Goal: Use online tool/utility

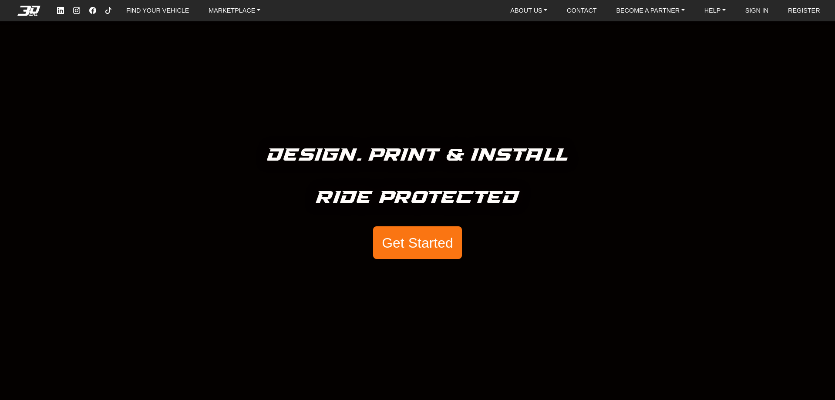
click at [417, 249] on button "Get Started" at bounding box center [417, 242] width 89 height 33
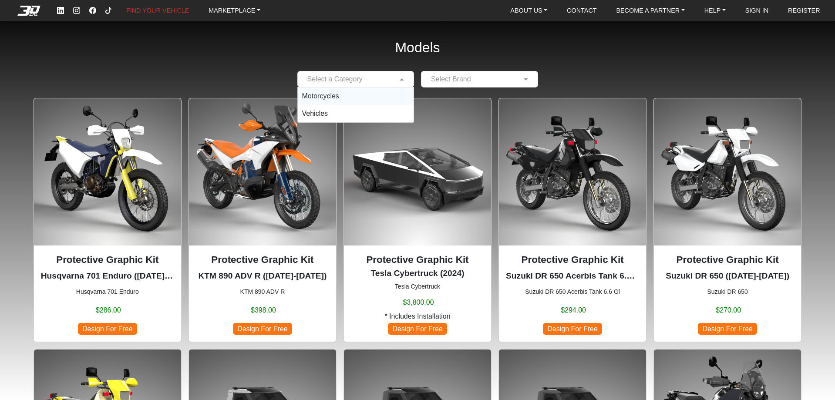
click at [386, 78] on input "text" at bounding box center [347, 79] width 90 height 10
click at [359, 101] on div "Motorcycles" at bounding box center [356, 95] width 116 height 17
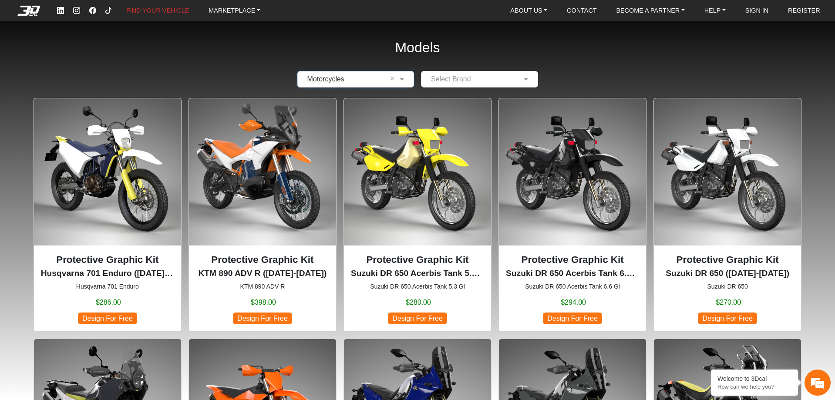
click at [445, 83] on input "text" at bounding box center [471, 79] width 90 height 10
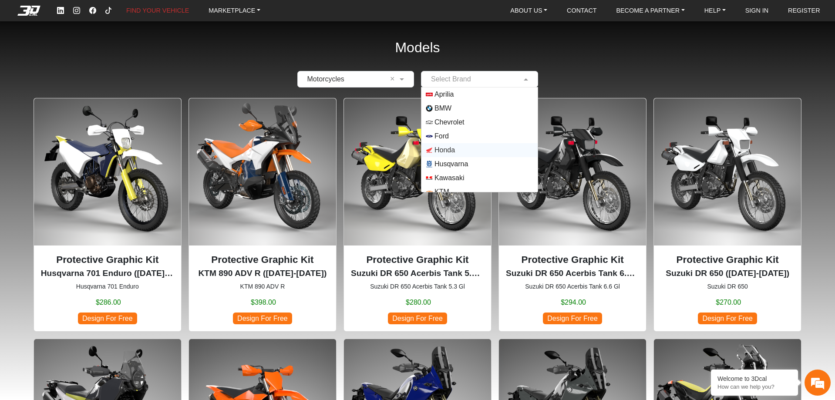
click at [453, 154] on span "Honda" at bounding box center [444, 150] width 20 height 10
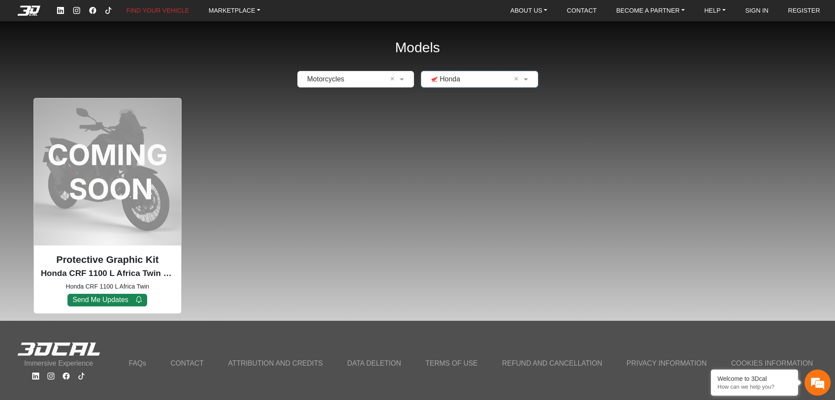
click at [476, 76] on input "text" at bounding box center [471, 79] width 90 height 10
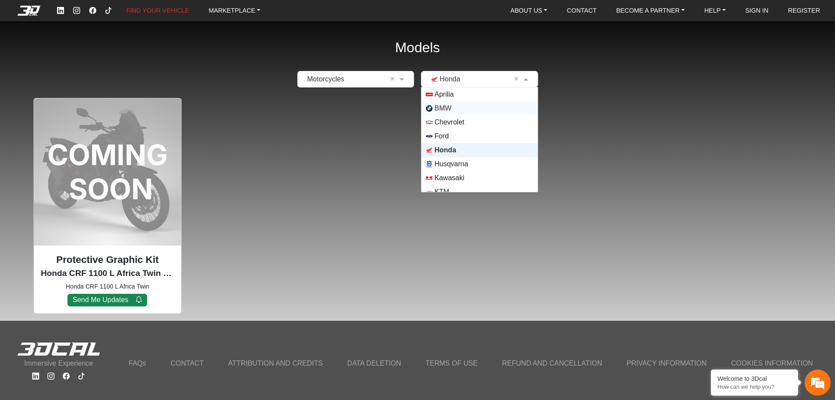
click at [454, 109] on span "BMW" at bounding box center [480, 108] width 108 height 7
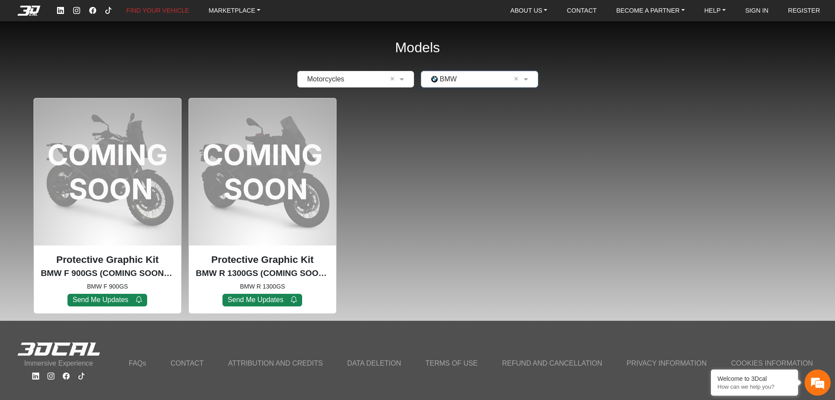
click at [497, 79] on input "text" at bounding box center [471, 79] width 90 height 10
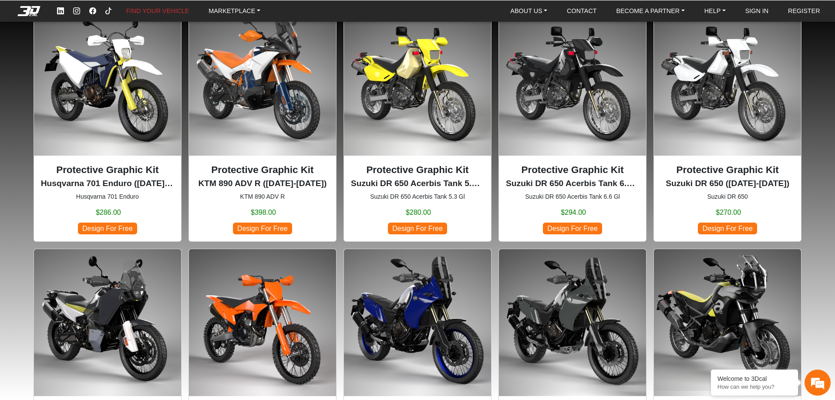
scroll to position [87, 0]
